Goal: Information Seeking & Learning: Understand process/instructions

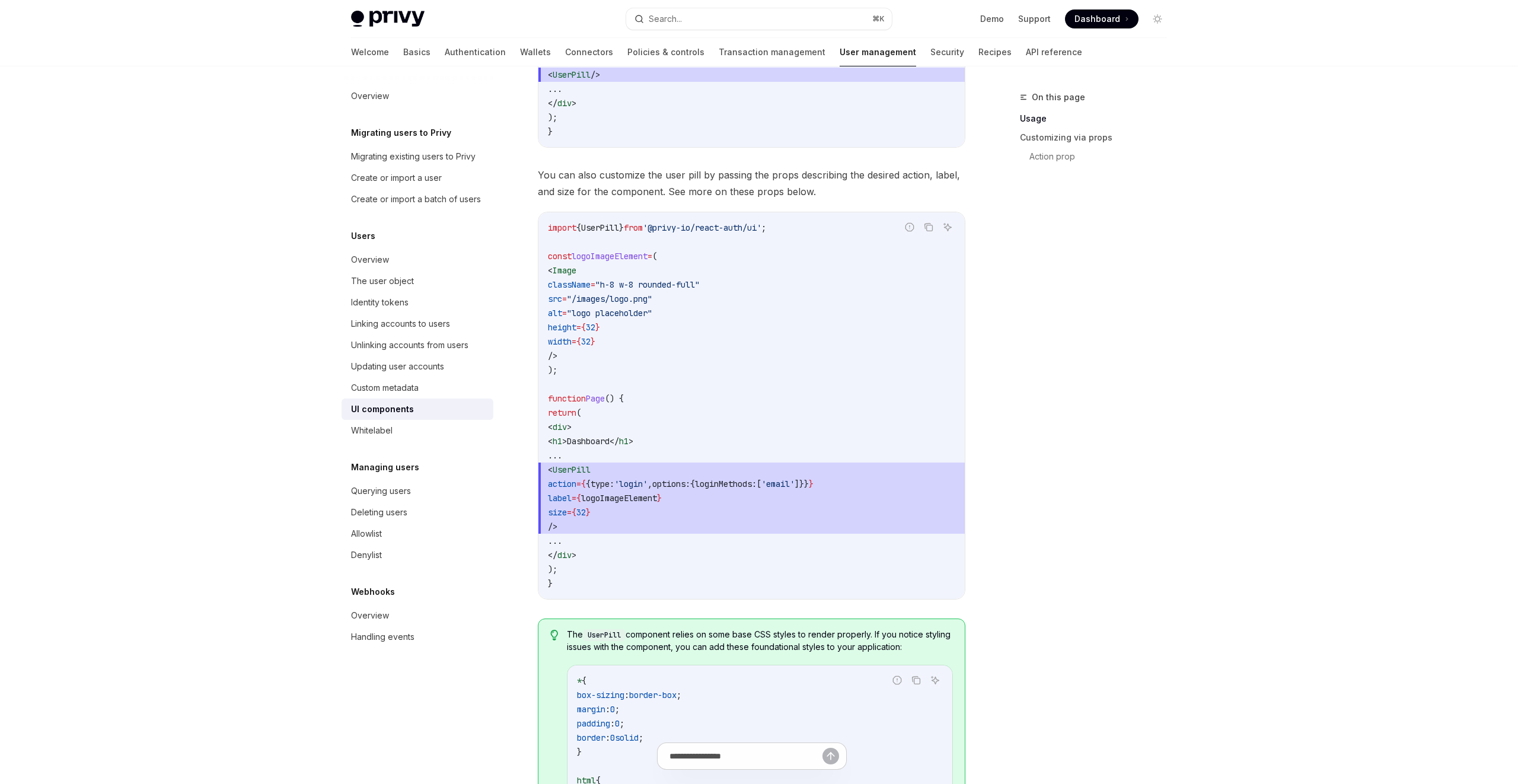
scroll to position [789, 0]
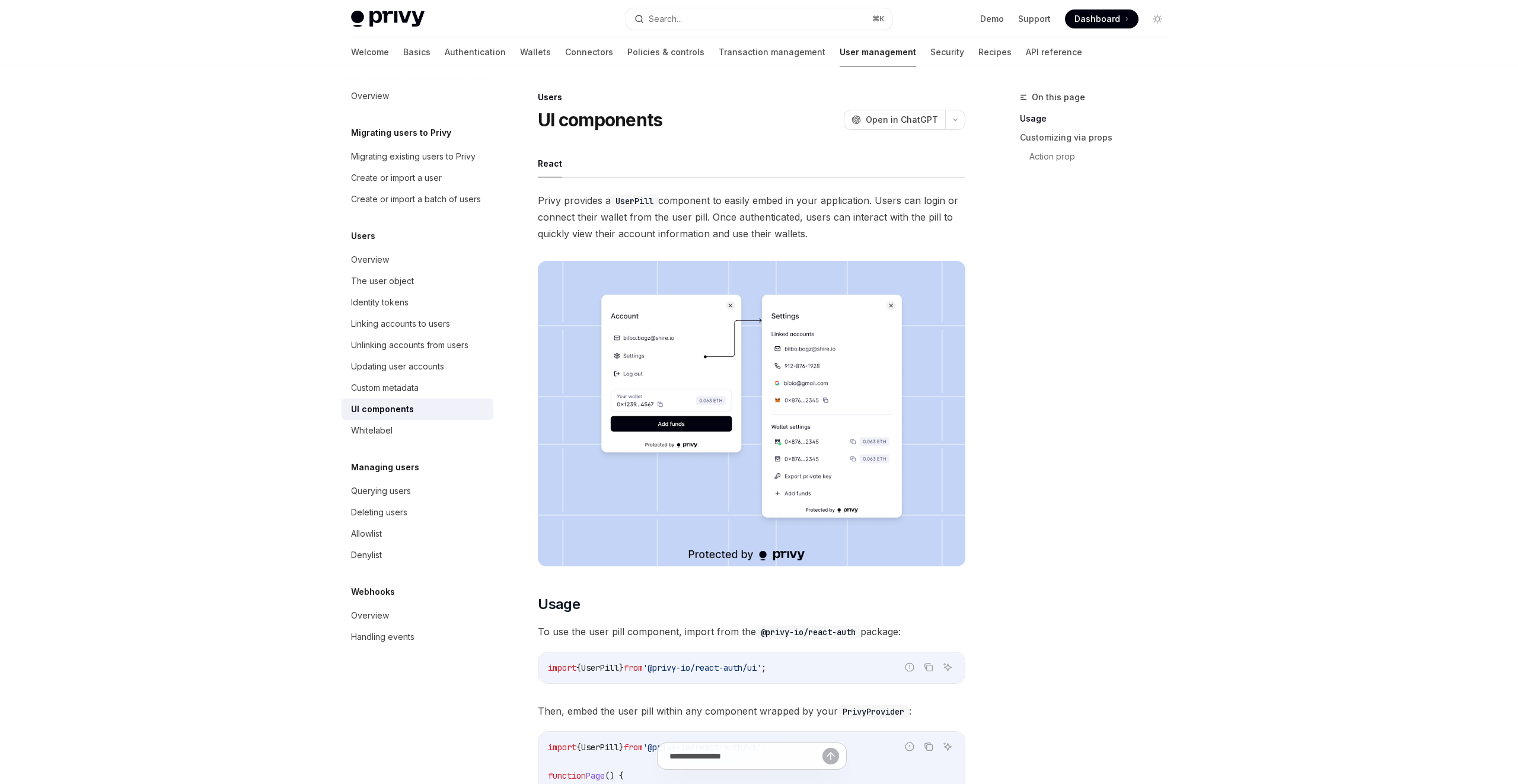
scroll to position [392, 0]
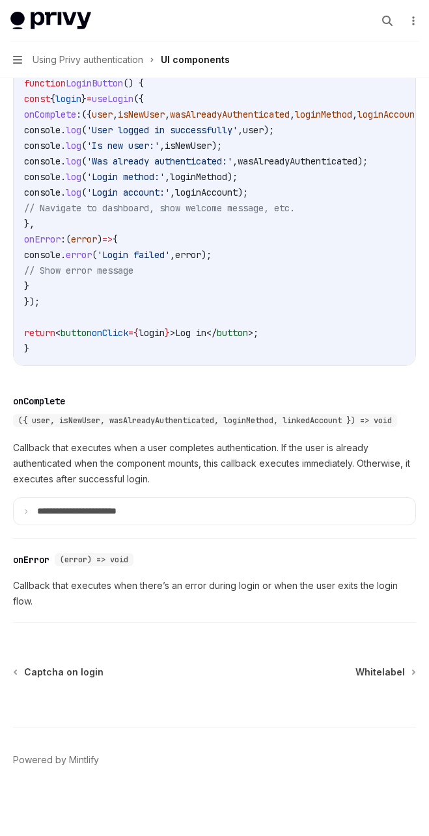
scroll to position [1717, 0]
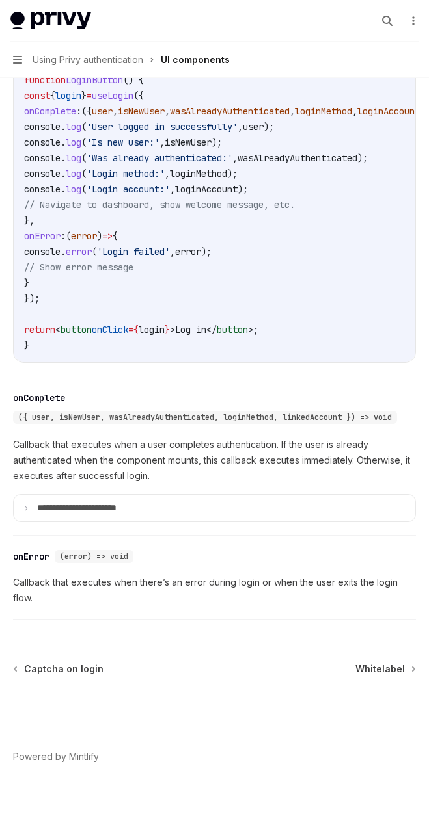
click at [257, 249] on code "import { useLogin } from '@privy-io/react-auth' ; function LoginButton () { con…" at bounding box center [250, 197] width 453 height 312
